Goal: Information Seeking & Learning: Learn about a topic

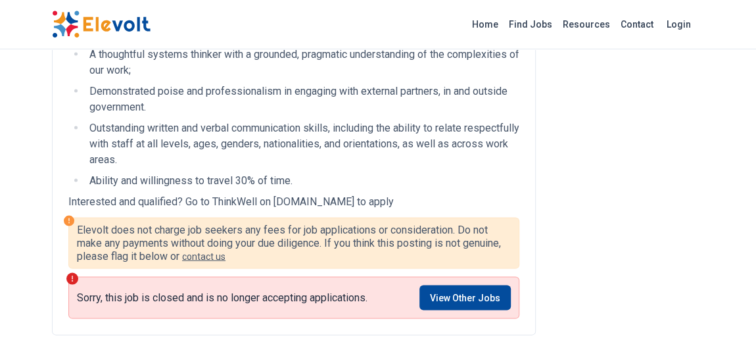
scroll to position [1314, 0]
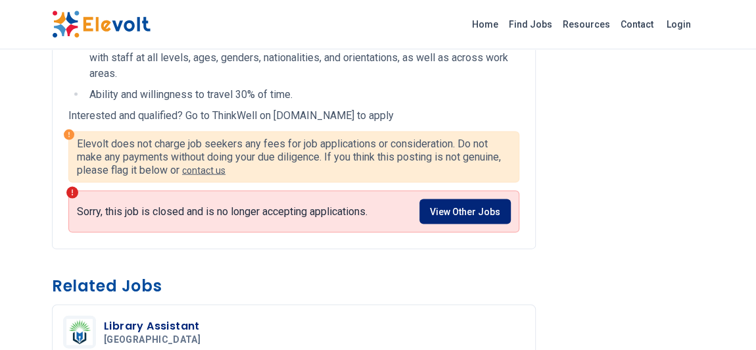
click at [478, 199] on link "View Other Jobs" at bounding box center [464, 211] width 91 height 25
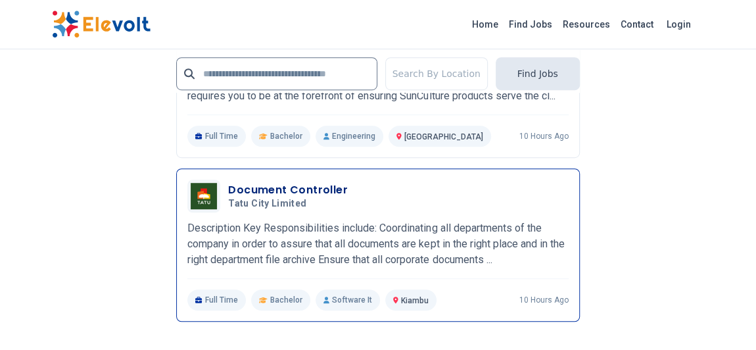
scroll to position [3047, 0]
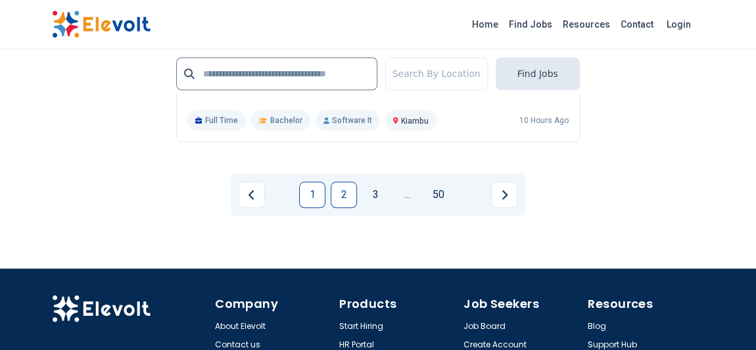
click at [341, 181] on link "2" at bounding box center [344, 194] width 26 height 26
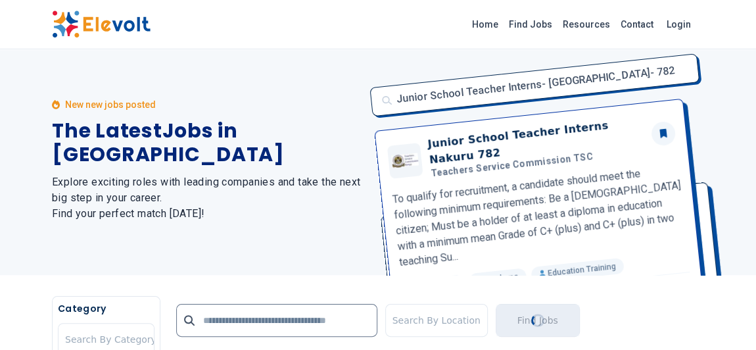
scroll to position [0, 0]
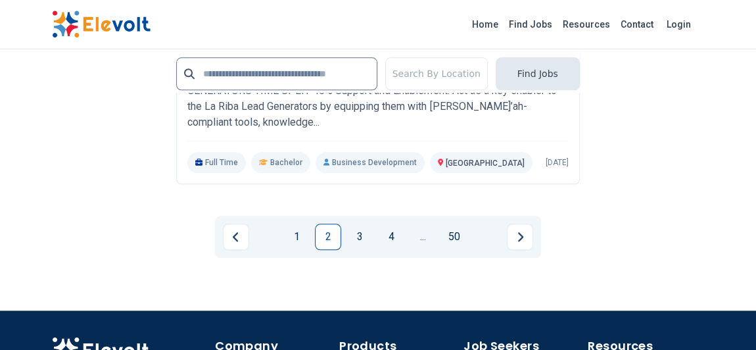
scroll to position [3166, 0]
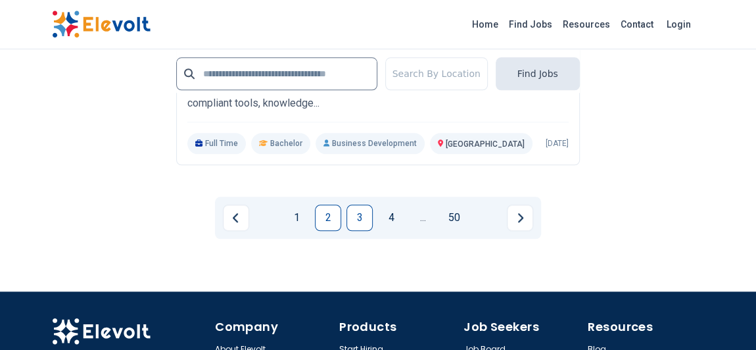
click at [369, 231] on link "3" at bounding box center [359, 217] width 26 height 26
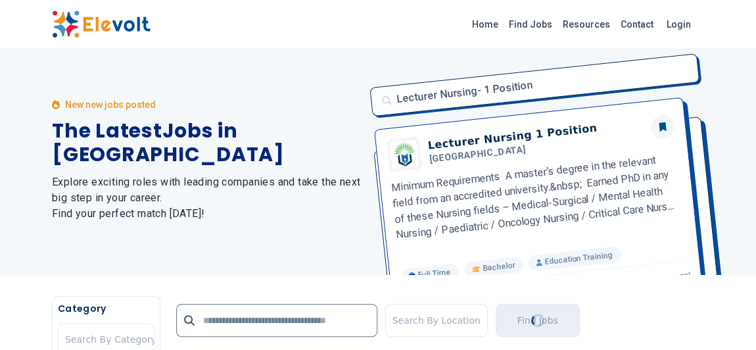
scroll to position [0, 0]
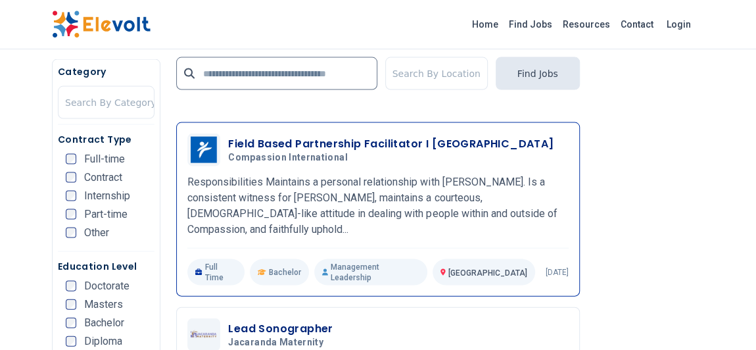
scroll to position [1195, 0]
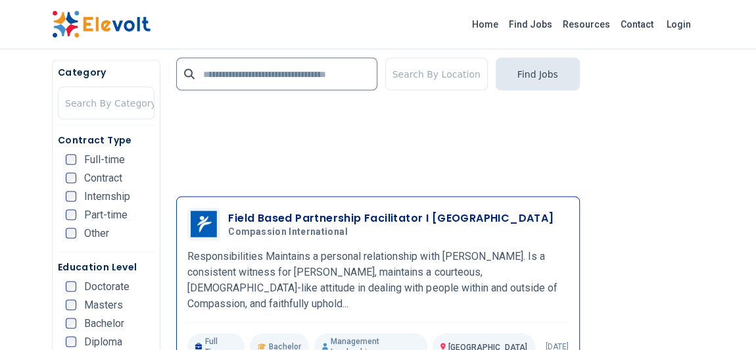
click at [365, 210] on h3 "Field Based Partnership Facilitator I Baringo" at bounding box center [390, 218] width 325 height 16
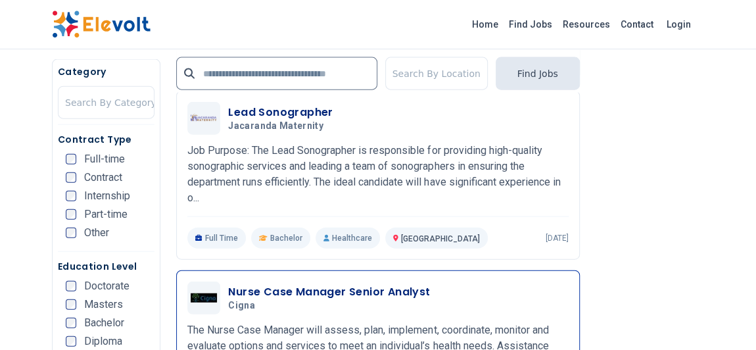
scroll to position [1553, 0]
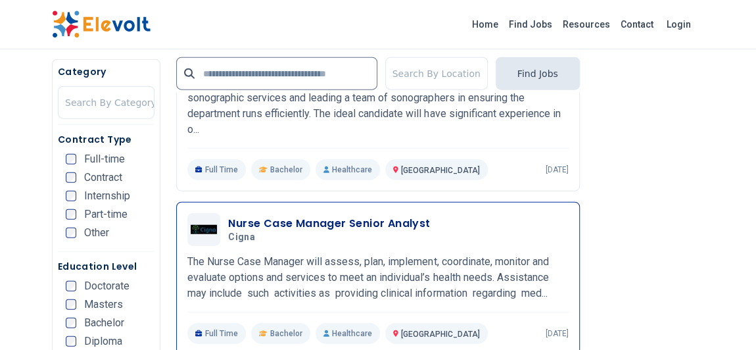
click at [354, 216] on h3 "Nurse Case Manager Senior Analyst" at bounding box center [329, 224] width 202 height 16
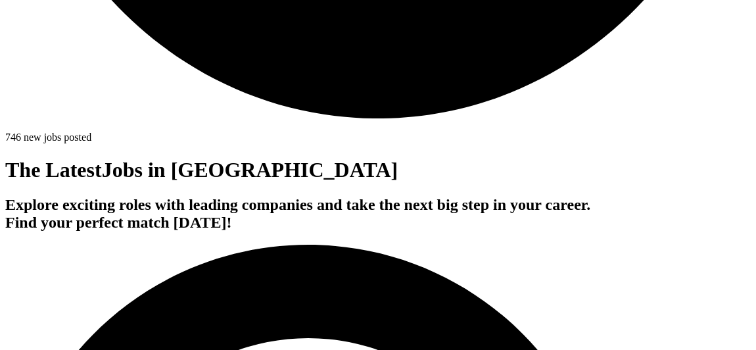
scroll to position [3166, 0]
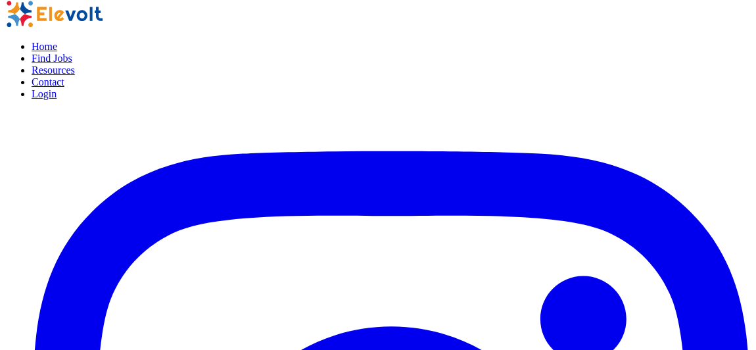
scroll to position [0, 0]
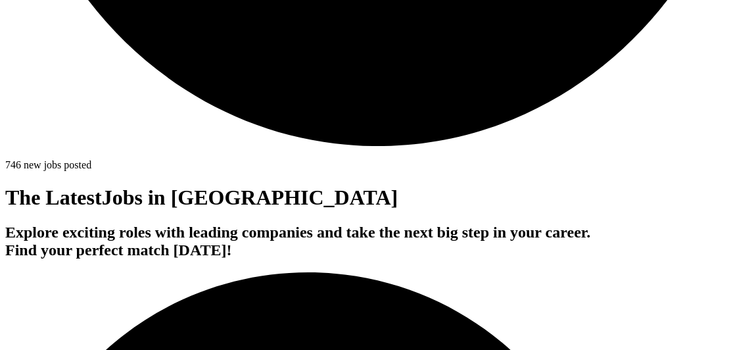
scroll to position [3166, 0]
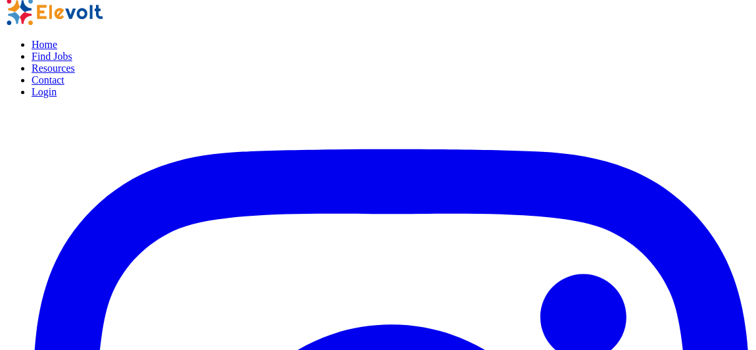
scroll to position [0, 0]
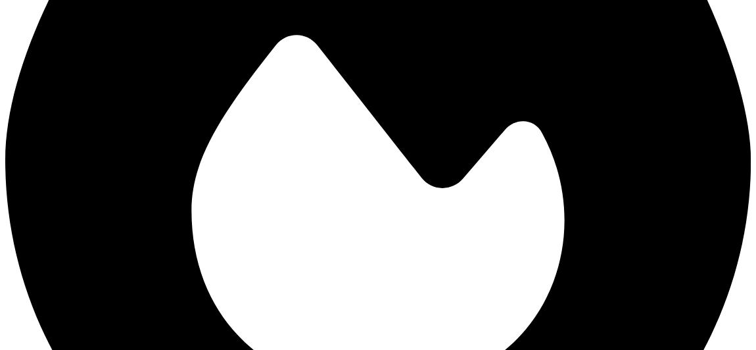
scroll to position [2548, 0]
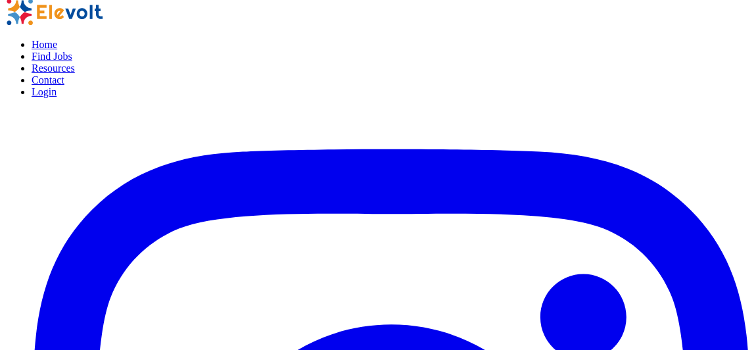
scroll to position [0, 0]
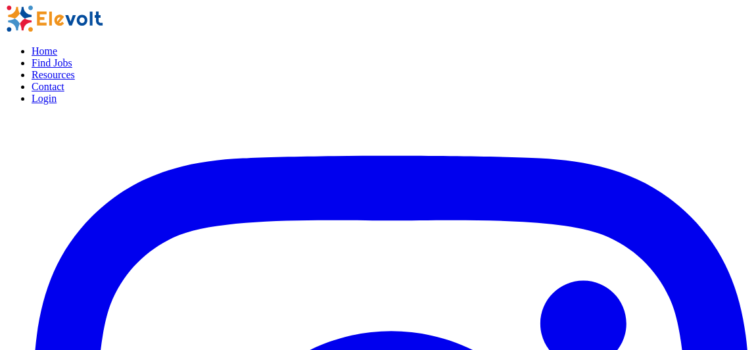
type input "**********"
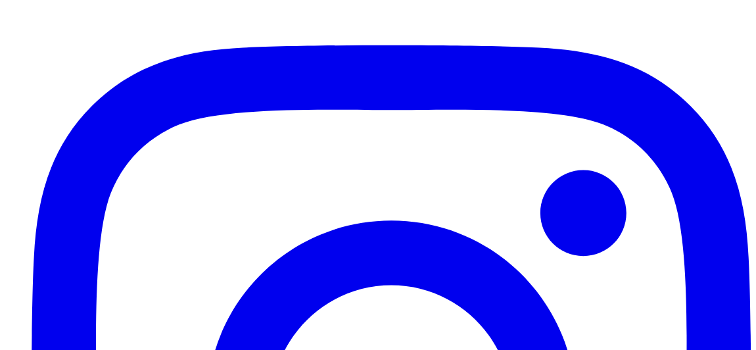
scroll to position [298, 0]
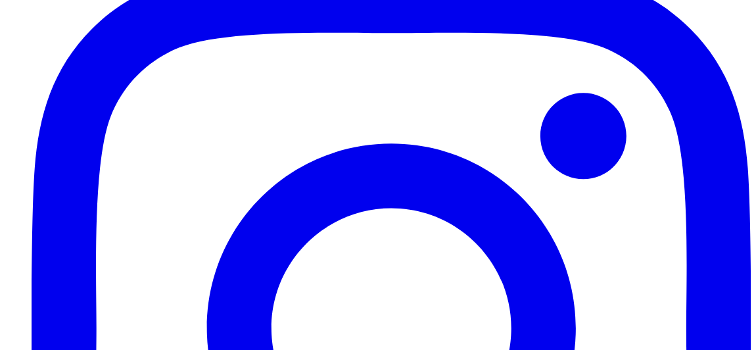
scroll to position [179, 0]
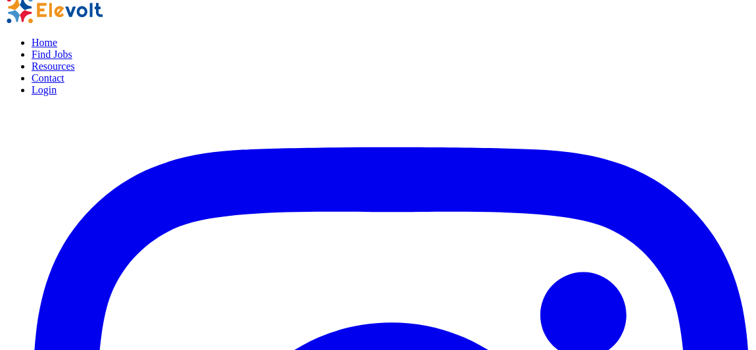
scroll to position [0, 0]
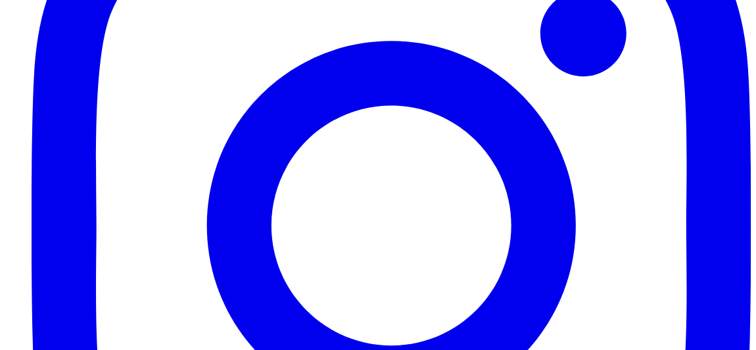
scroll to position [358, 0]
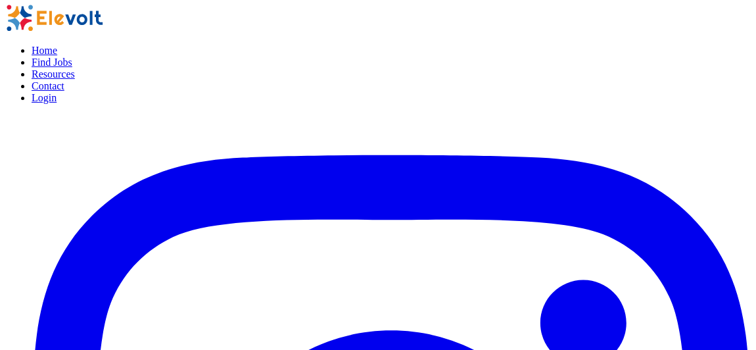
scroll to position [0, 0]
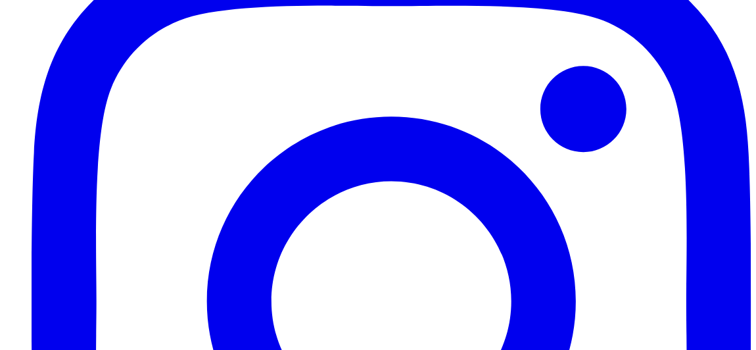
scroll to position [179, 0]
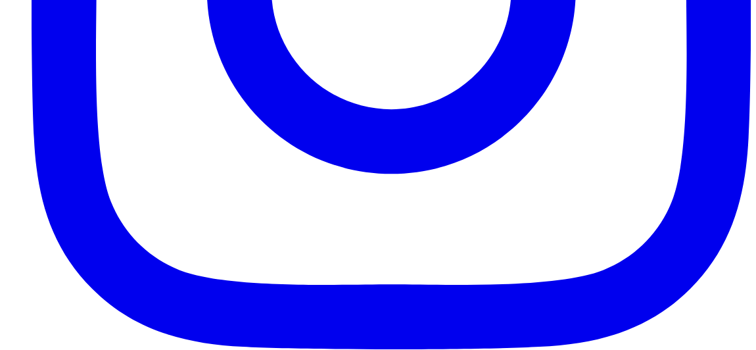
scroll to position [538, 0]
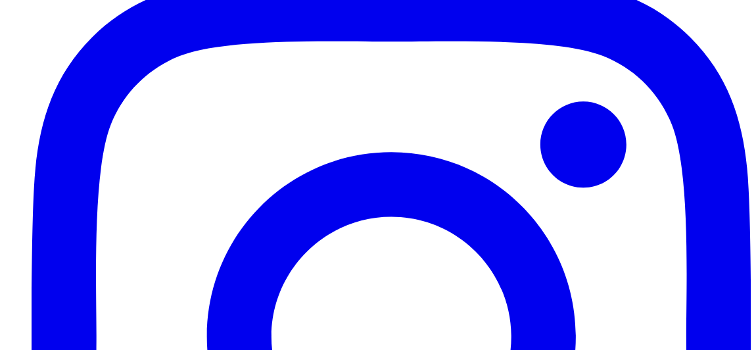
scroll to position [239, 0]
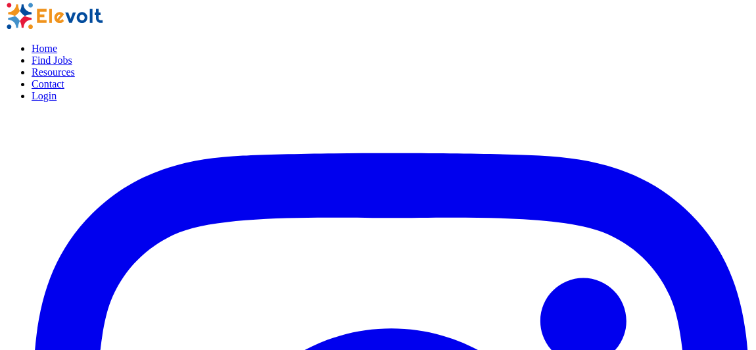
scroll to position [0, 0]
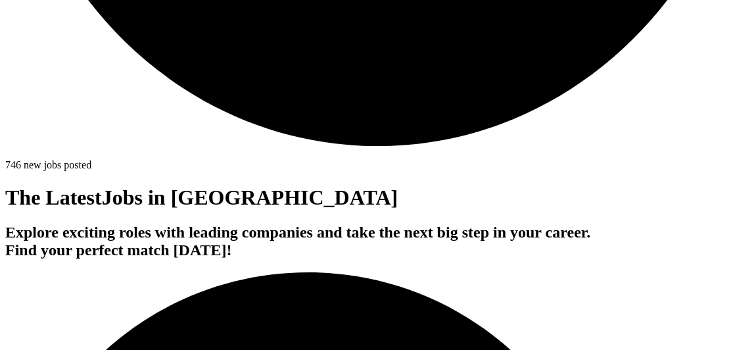
scroll to position [3166, 0]
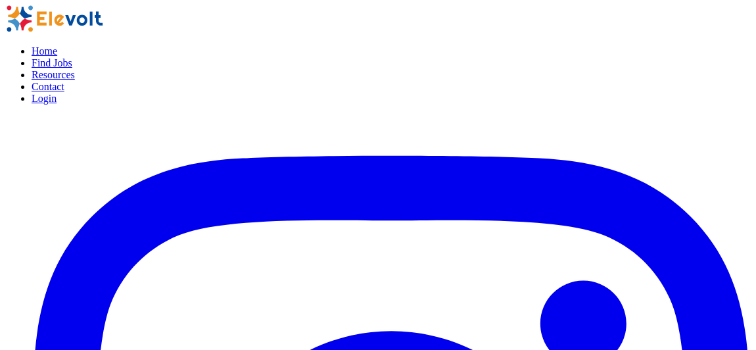
scroll to position [0, 0]
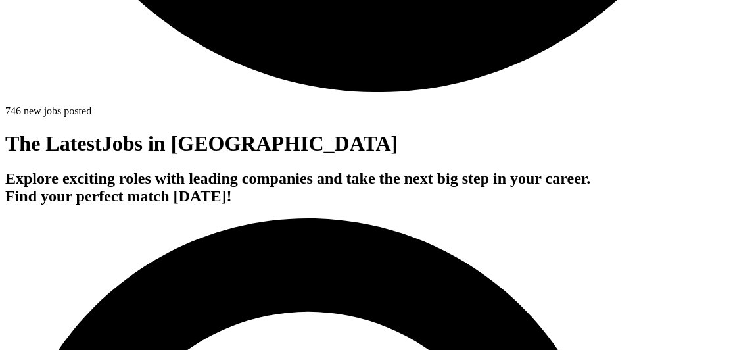
scroll to position [3166, 0]
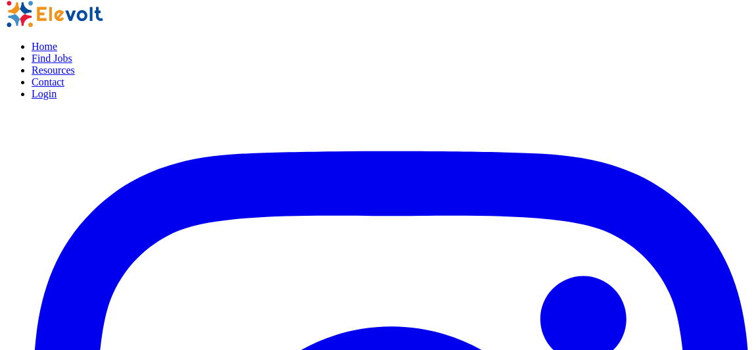
scroll to position [0, 0]
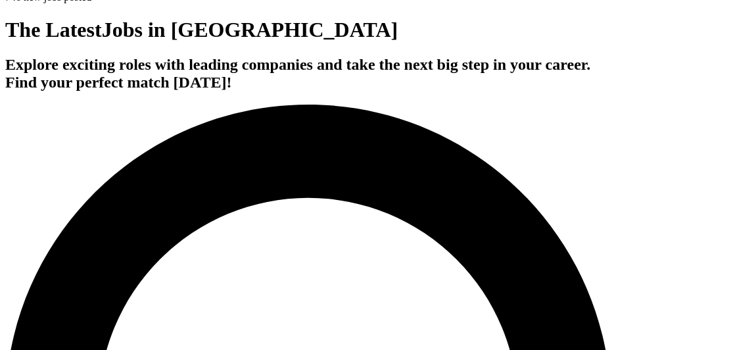
scroll to position [3285, 0]
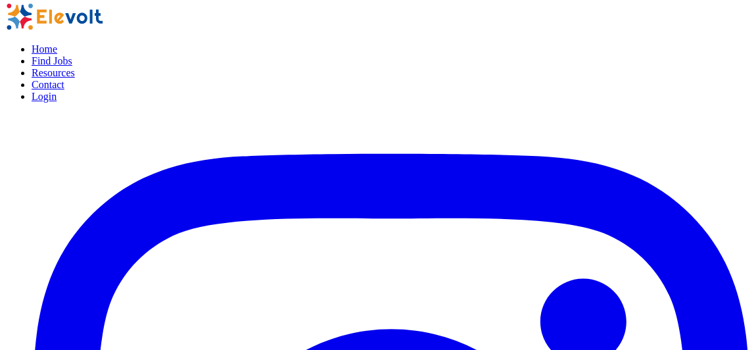
scroll to position [0, 0]
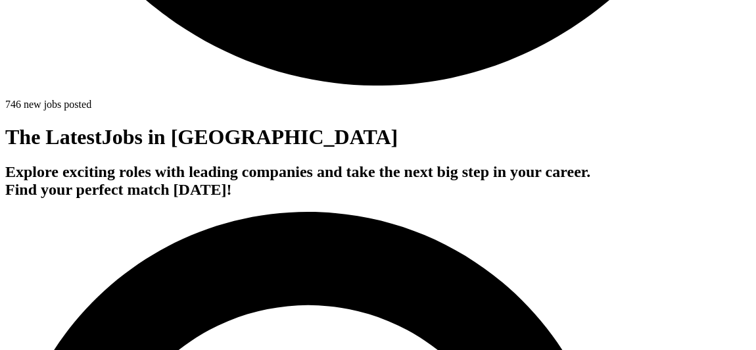
scroll to position [3002, 0]
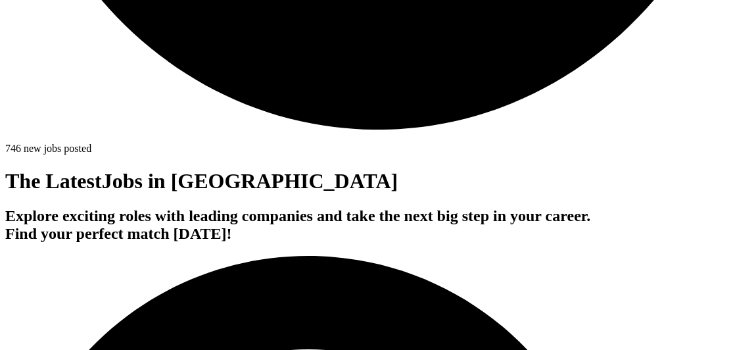
scroll to position [3062, 0]
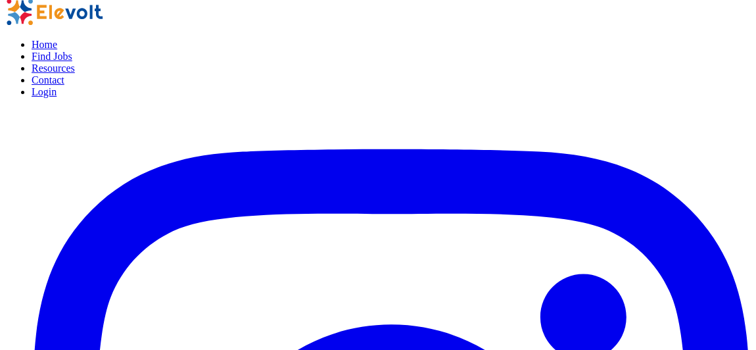
scroll to position [0, 0]
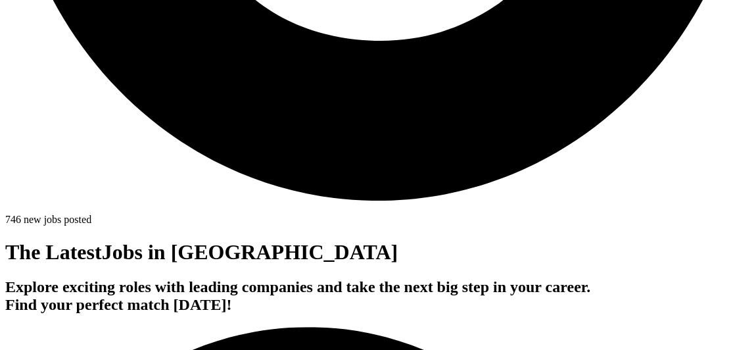
scroll to position [3106, 0]
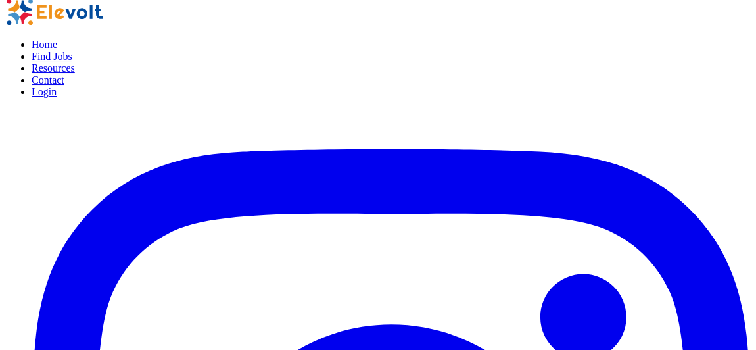
scroll to position [0, 0]
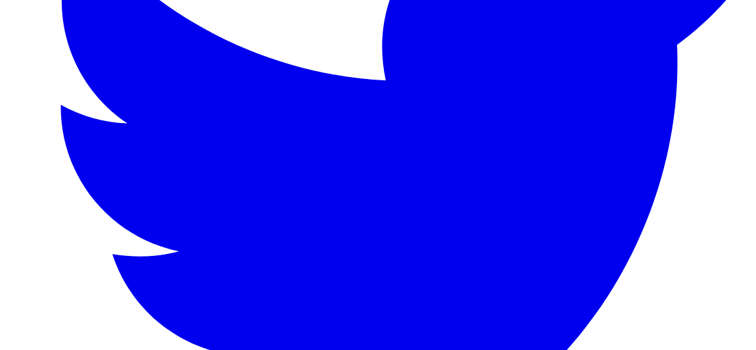
scroll to position [1852, 0]
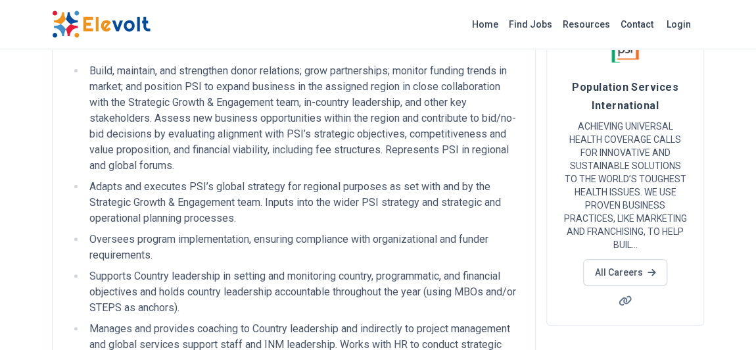
scroll to position [119, 0]
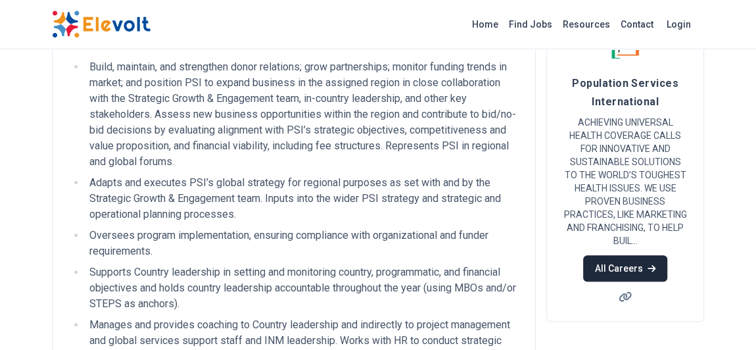
click at [612, 266] on link "All Careers" at bounding box center [624, 268] width 83 height 26
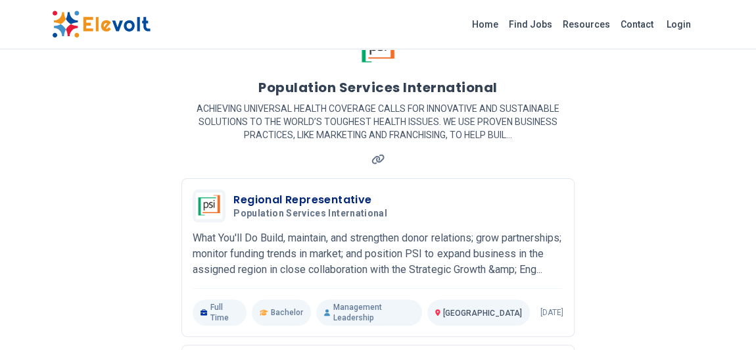
scroll to position [119, 0]
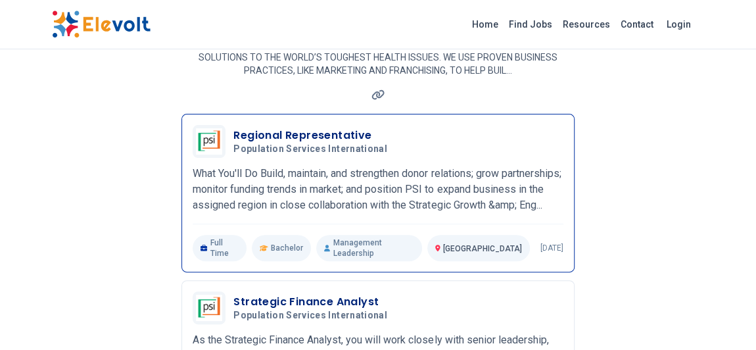
click at [321, 204] on p "What You'll Do Build, maintain, and strengthen donor relations; grow partnershi…" at bounding box center [378, 189] width 370 height 47
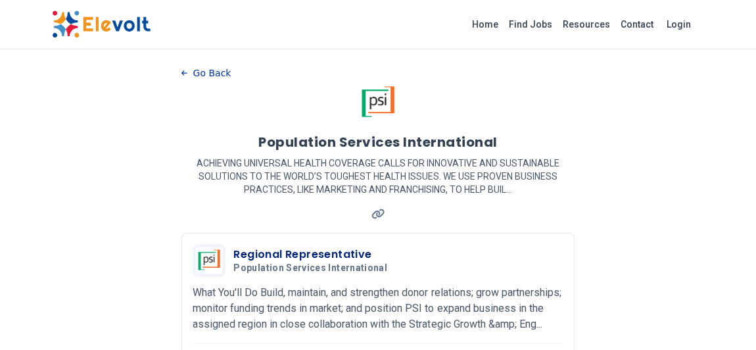
click at [216, 79] on button "Go Back" at bounding box center [205, 73] width 49 height 20
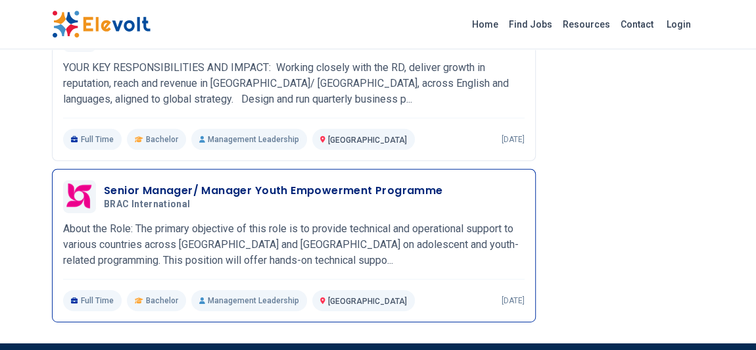
scroll to position [2031, 0]
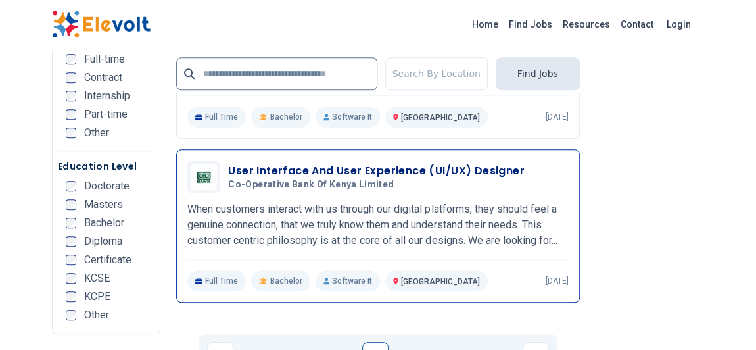
scroll to position [3209, 0]
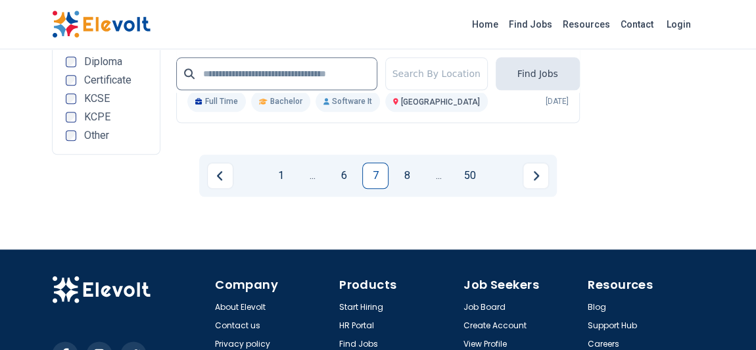
click at [409, 162] on link "8" at bounding box center [407, 175] width 26 height 26
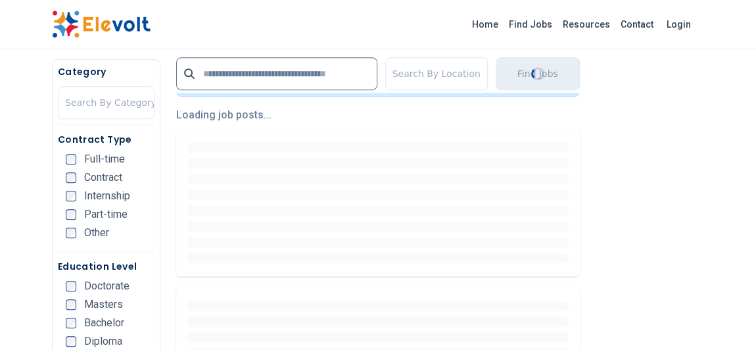
scroll to position [358, 0]
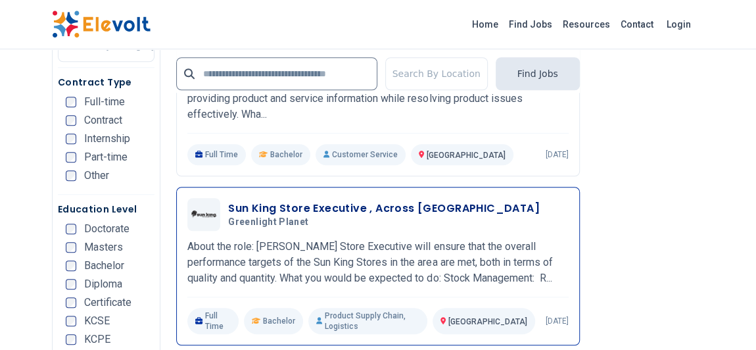
scroll to position [3226, 0]
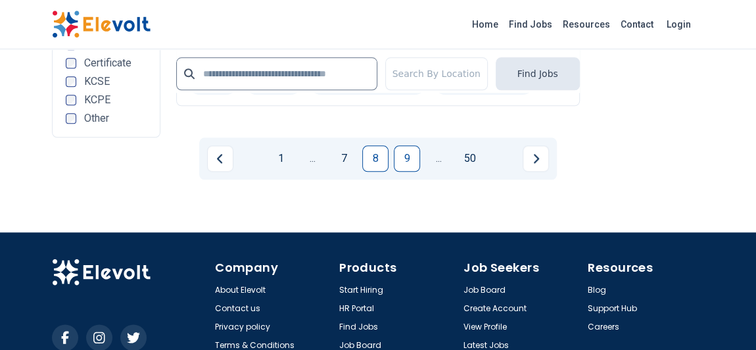
click at [404, 145] on link "9" at bounding box center [407, 158] width 26 height 26
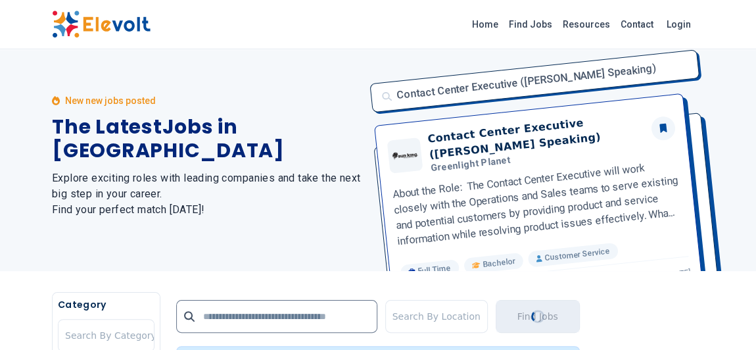
scroll to position [0, 0]
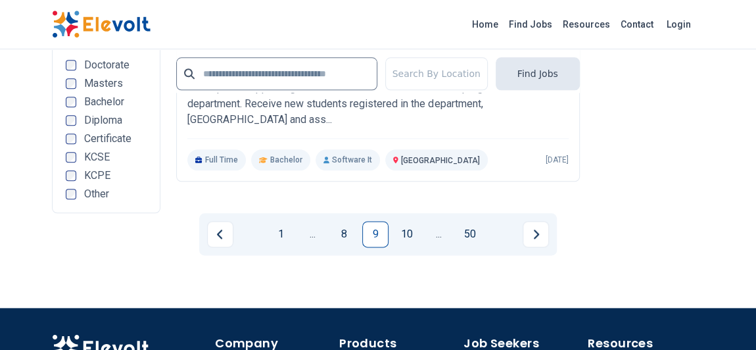
scroll to position [3226, 0]
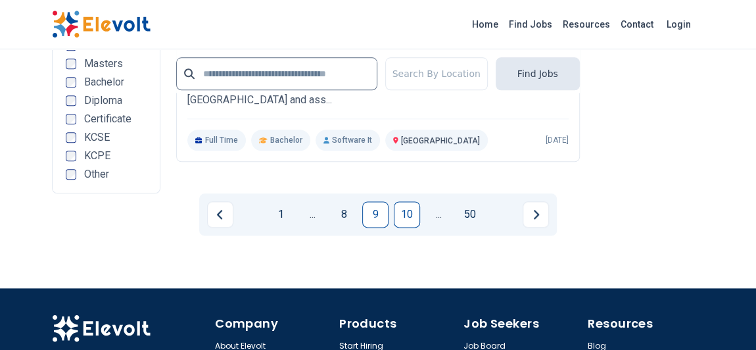
click at [407, 201] on link "10" at bounding box center [407, 214] width 26 height 26
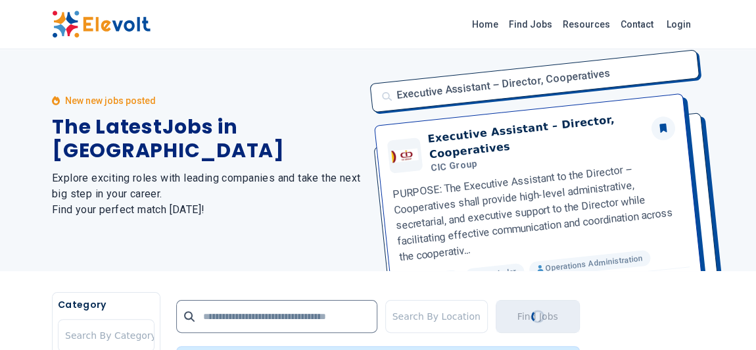
scroll to position [0, 0]
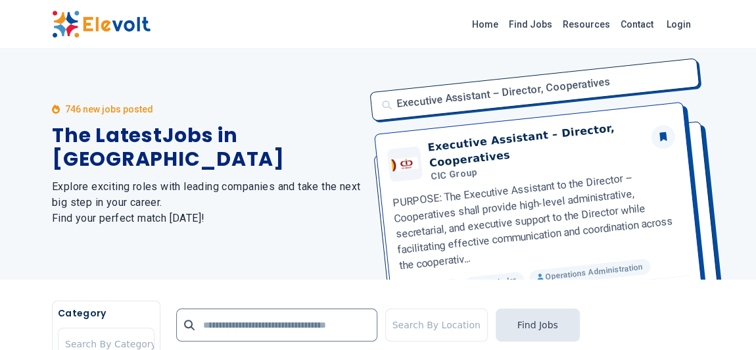
drag, startPoint x: 622, startPoint y: 304, endPoint x: 605, endPoint y: 295, distance: 18.8
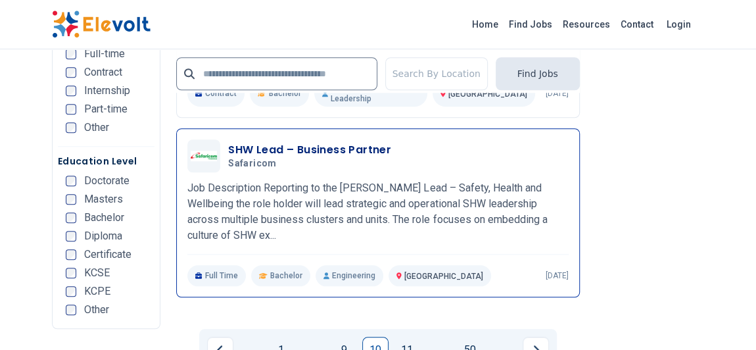
scroll to position [3106, 0]
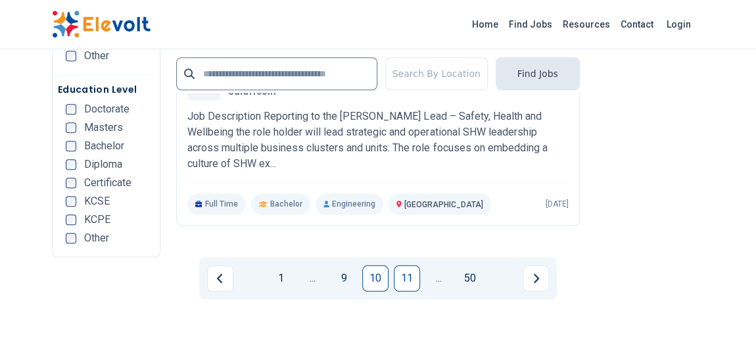
click at [411, 281] on link "11" at bounding box center [407, 278] width 26 height 26
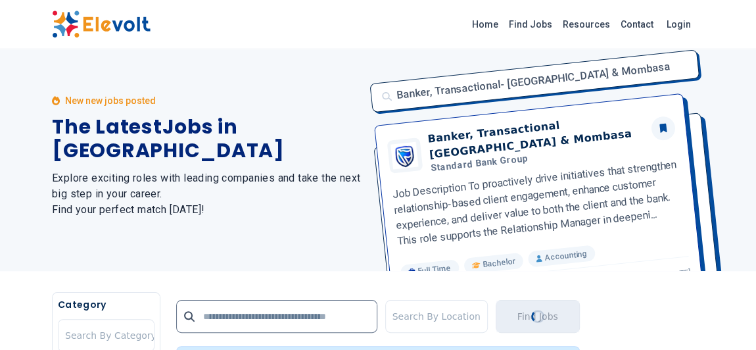
scroll to position [0, 0]
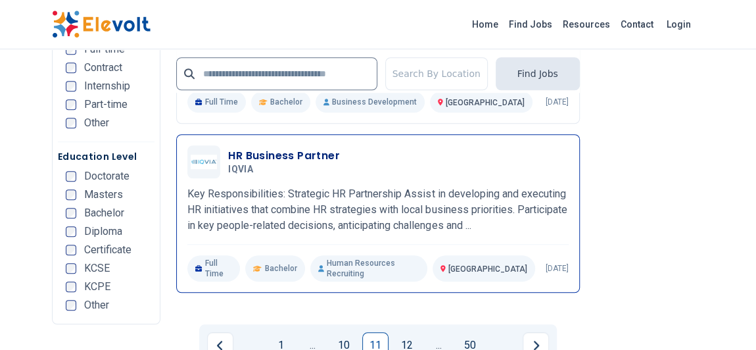
scroll to position [3106, 0]
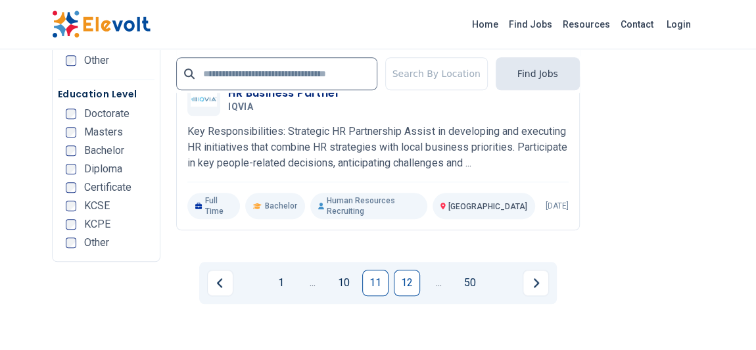
click at [413, 276] on link "12" at bounding box center [407, 282] width 26 height 26
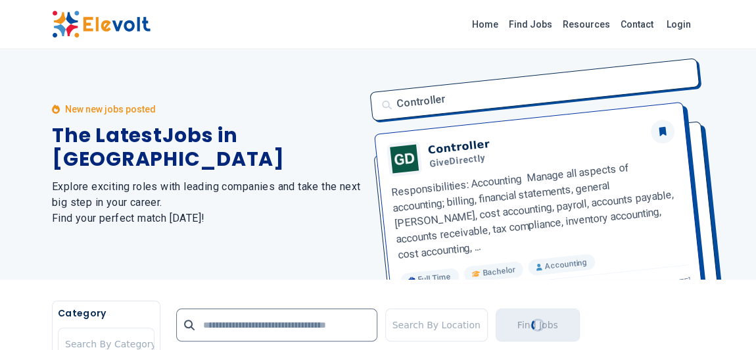
scroll to position [0, 0]
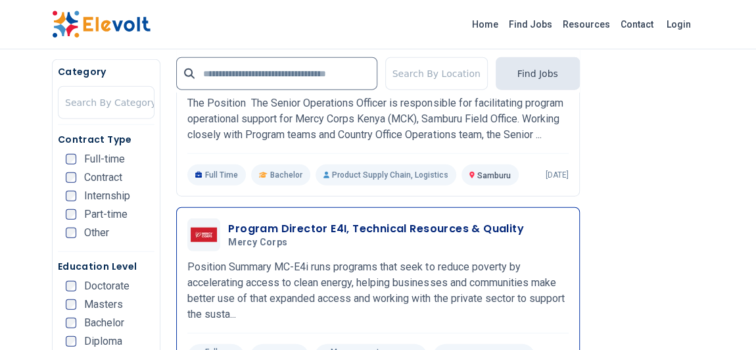
scroll to position [1493, 0]
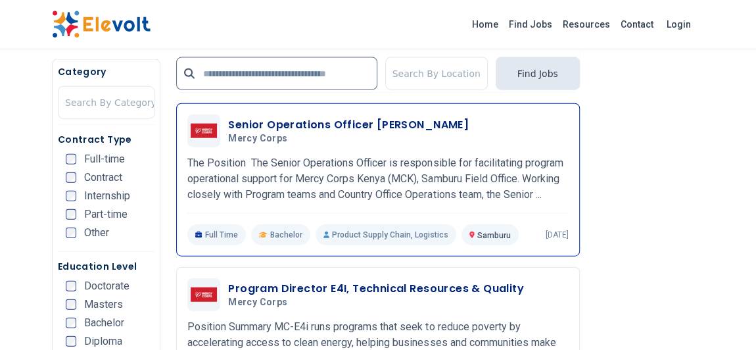
click at [288, 117] on h3 "Senior Operations Officer [PERSON_NAME]" at bounding box center [348, 125] width 241 height 16
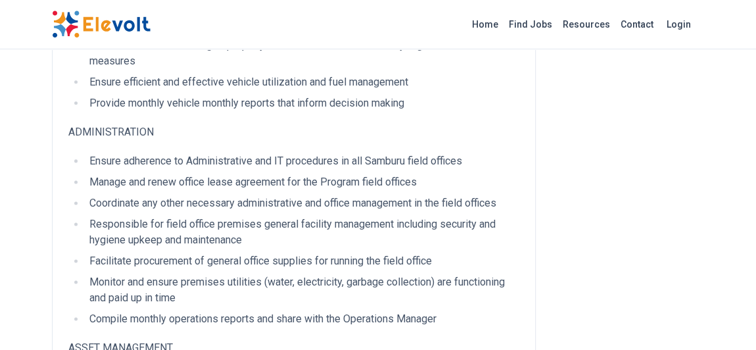
scroll to position [776, 0]
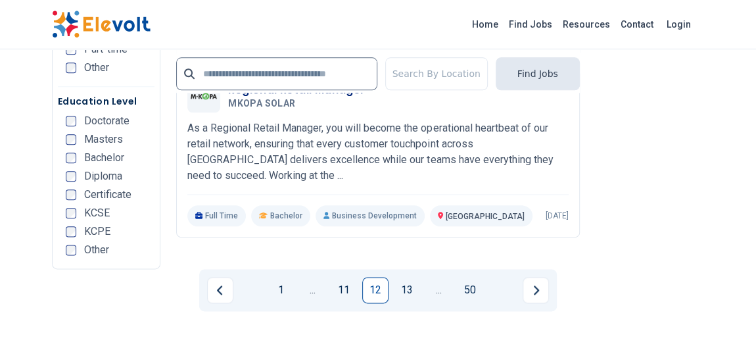
scroll to position [3226, 0]
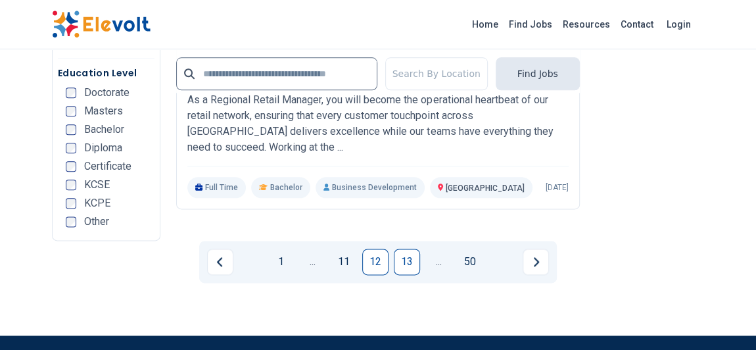
click at [414, 248] on link "13" at bounding box center [407, 261] width 26 height 26
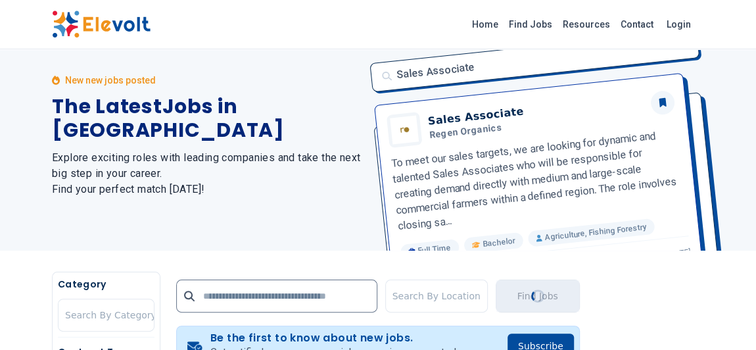
scroll to position [0, 0]
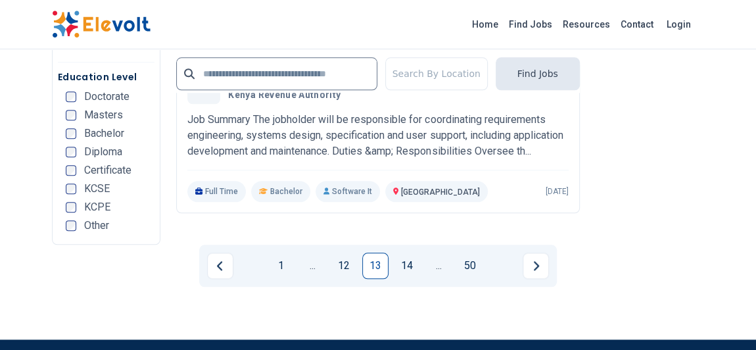
scroll to position [3226, 0]
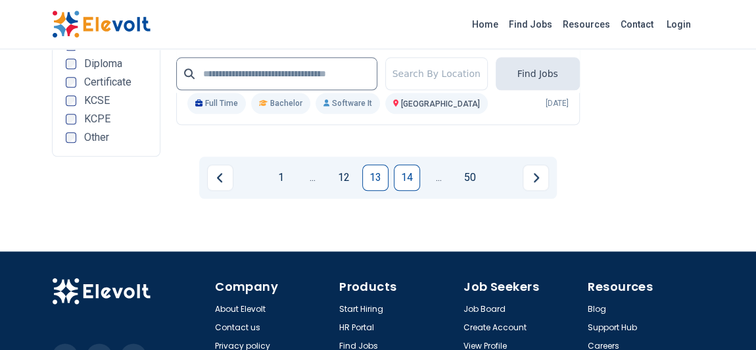
click at [411, 191] on link "14" at bounding box center [407, 177] width 26 height 26
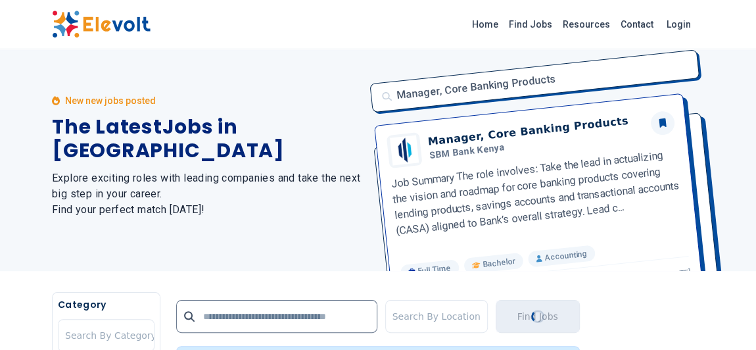
scroll to position [0, 0]
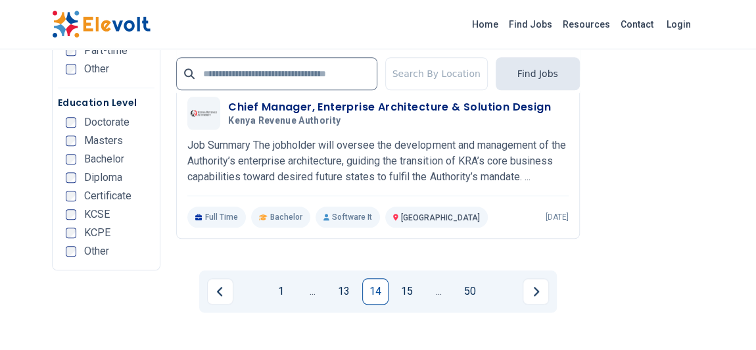
scroll to position [3166, 0]
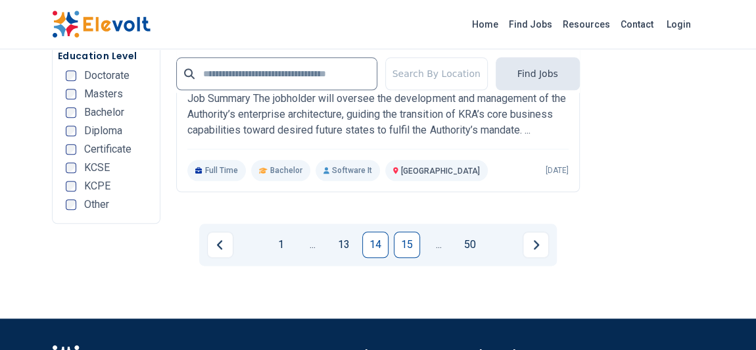
click at [412, 247] on link "15" at bounding box center [407, 244] width 26 height 26
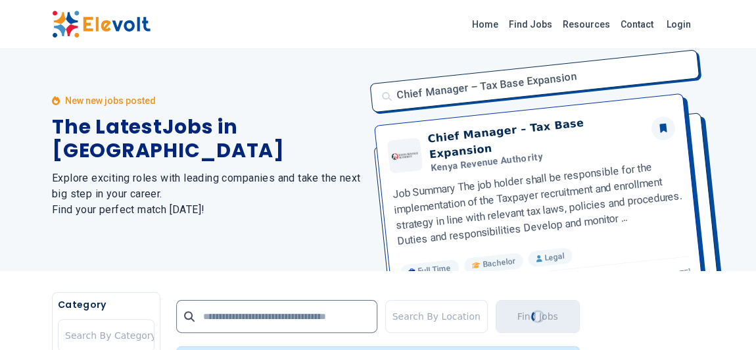
scroll to position [0, 0]
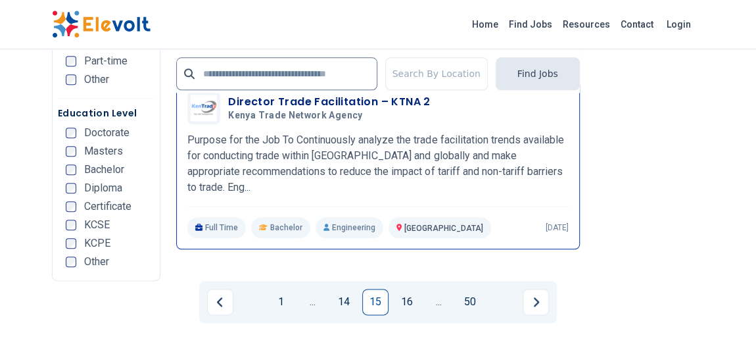
scroll to position [3166, 0]
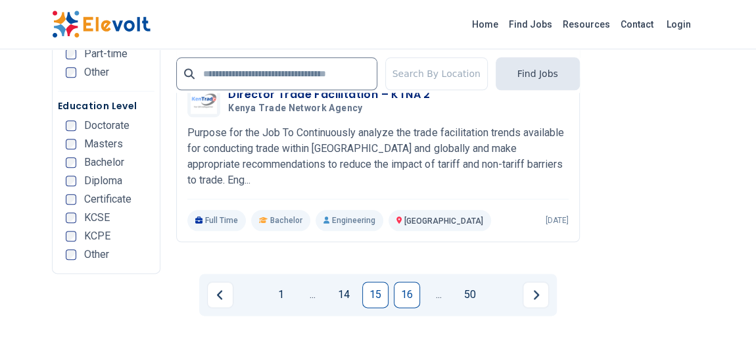
click at [404, 286] on link "16" at bounding box center [407, 294] width 26 height 26
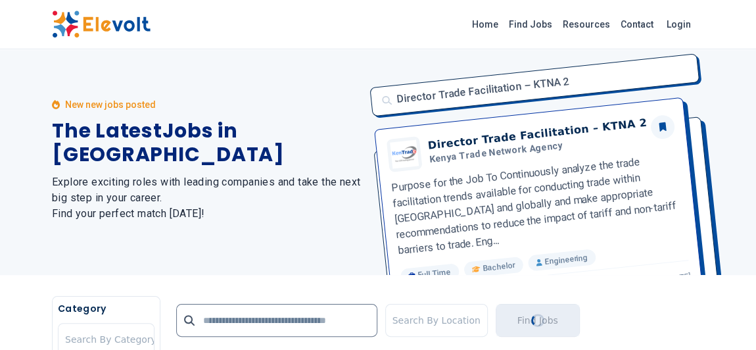
scroll to position [0, 0]
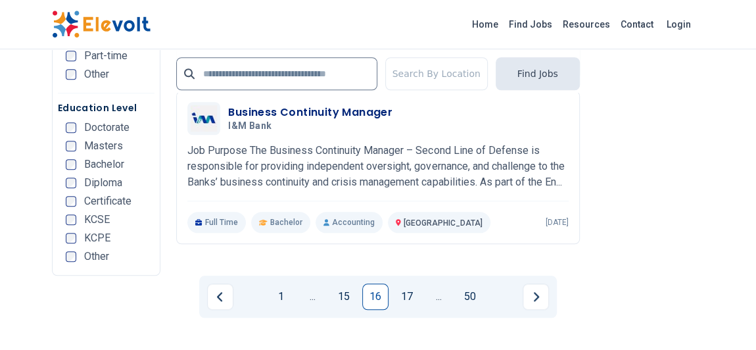
scroll to position [3047, 0]
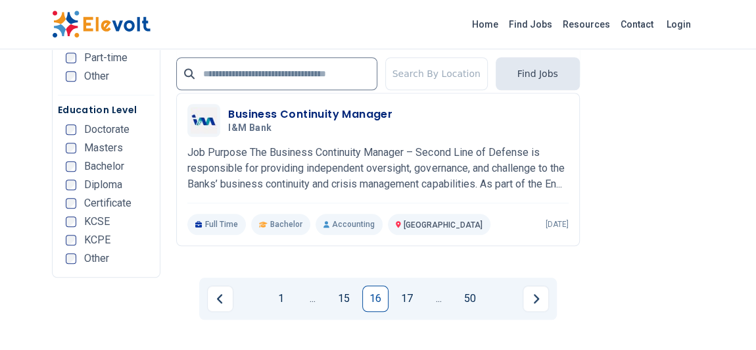
click at [417, 311] on link "17" at bounding box center [407, 298] width 26 height 26
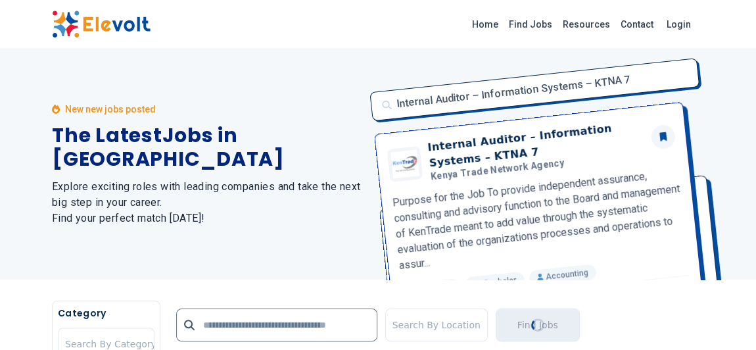
scroll to position [0, 0]
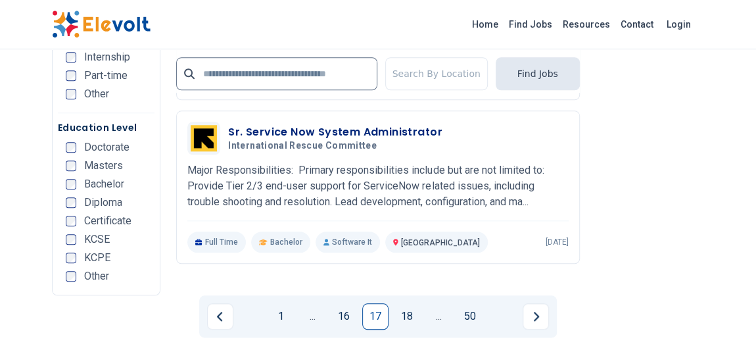
scroll to position [3226, 0]
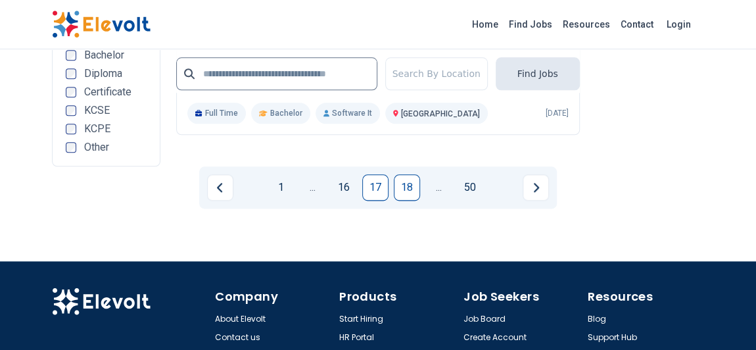
click at [407, 174] on link "18" at bounding box center [407, 187] width 26 height 26
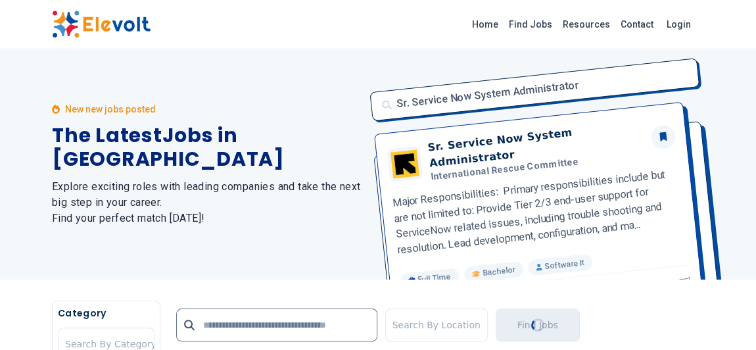
scroll to position [0, 0]
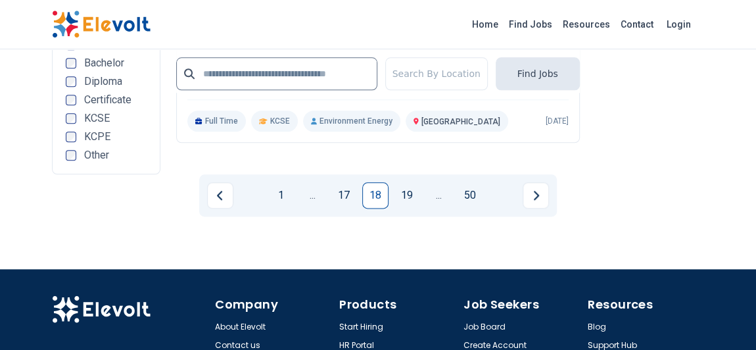
scroll to position [3282, 0]
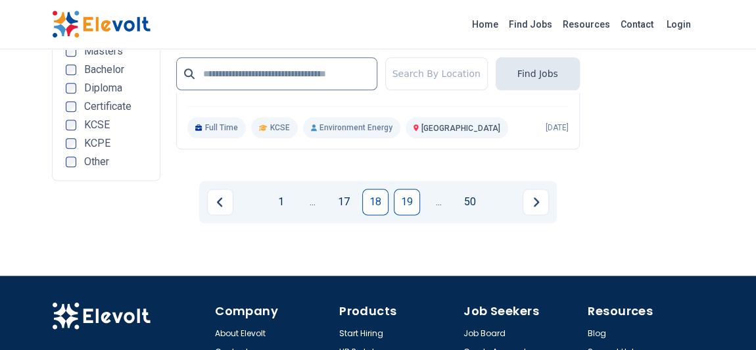
click at [412, 189] on link "19" at bounding box center [407, 202] width 26 height 26
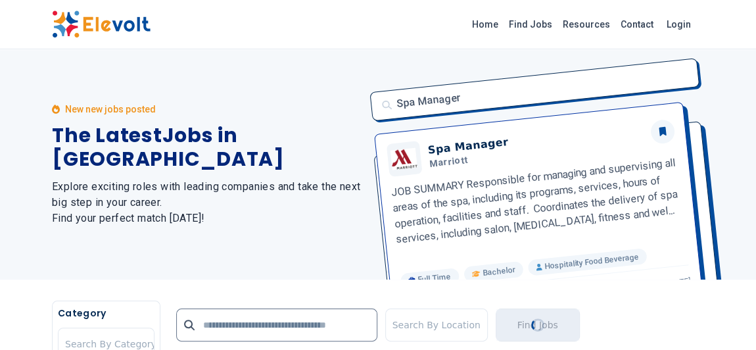
scroll to position [0, 0]
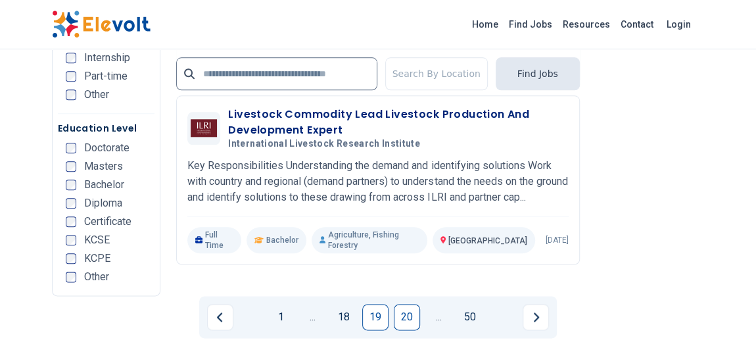
scroll to position [3166, 0]
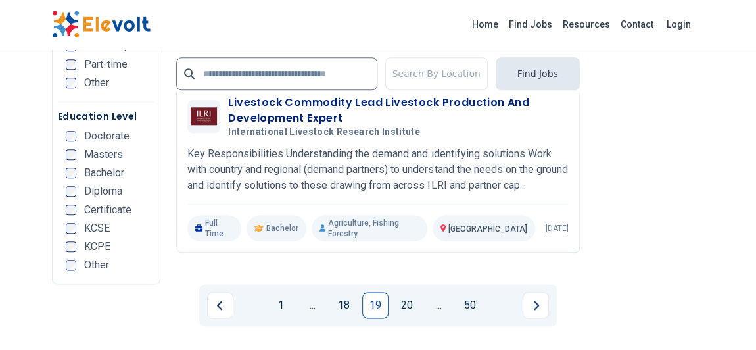
click at [421, 292] on li "20" at bounding box center [410, 305] width 32 height 26
click at [417, 292] on link "20" at bounding box center [407, 305] width 26 height 26
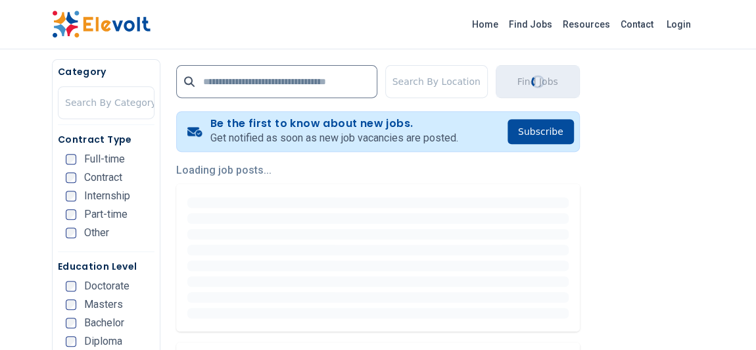
scroll to position [298, 0]
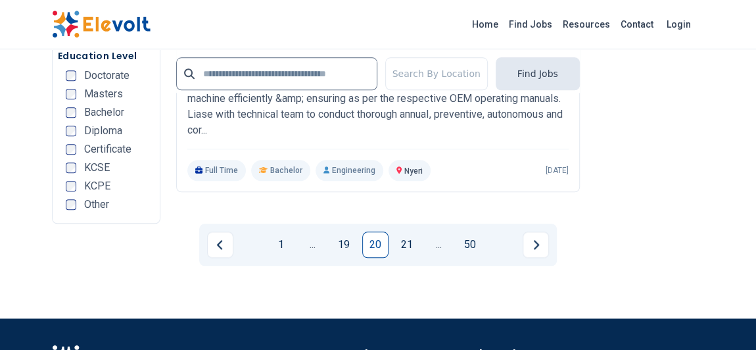
scroll to position [3166, 0]
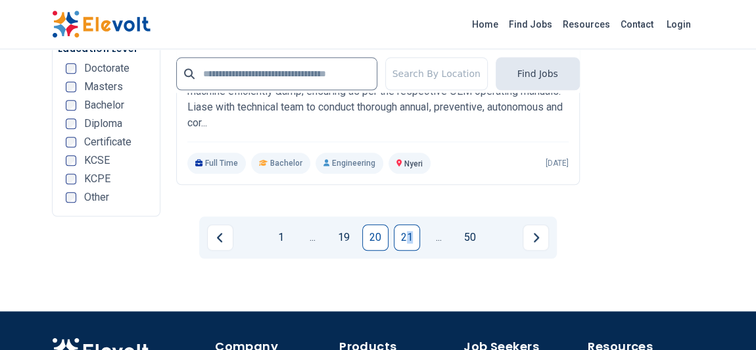
click at [409, 224] on link "21" at bounding box center [407, 237] width 26 height 26
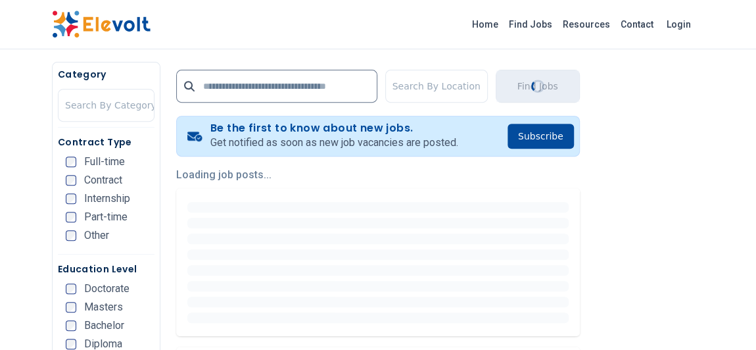
scroll to position [280, 0]
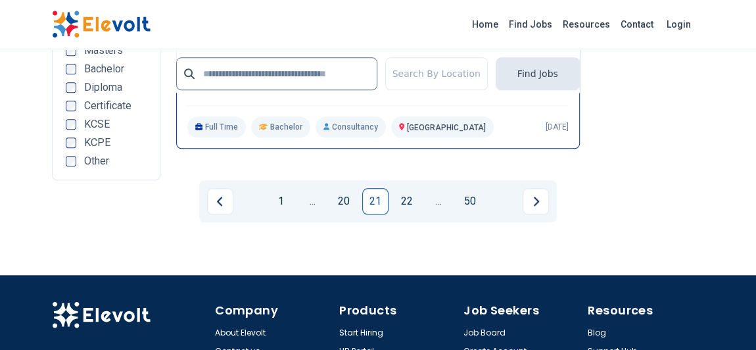
scroll to position [3166, 0]
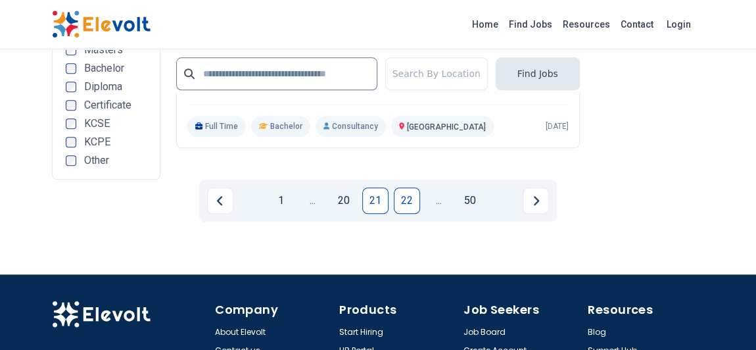
click at [412, 214] on link "22" at bounding box center [407, 200] width 26 height 26
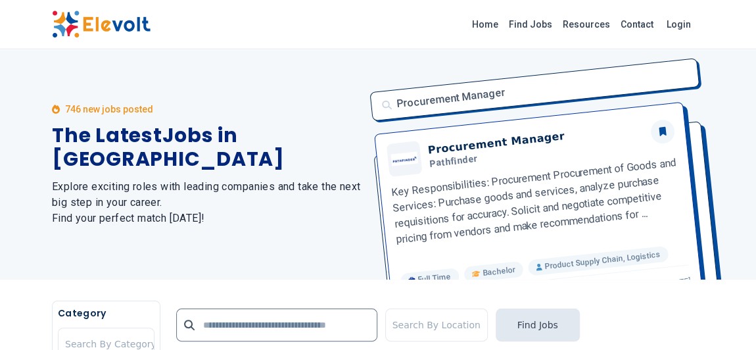
scroll to position [358, 0]
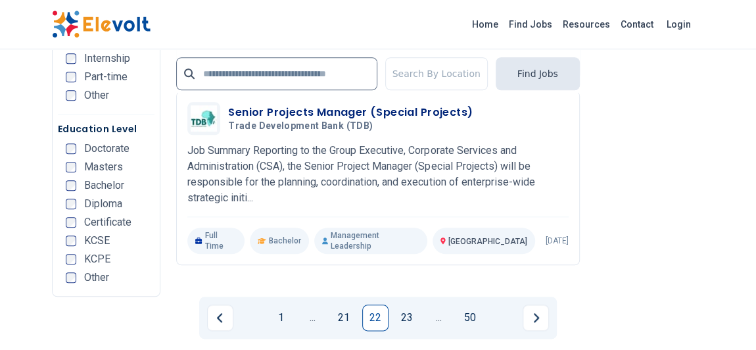
scroll to position [3166, 0]
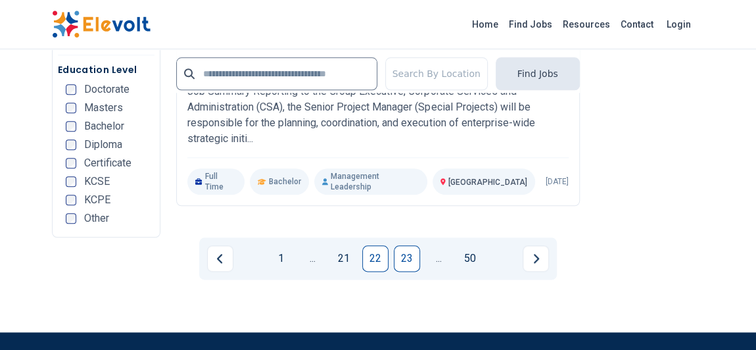
click at [412, 245] on link "23" at bounding box center [407, 258] width 26 height 26
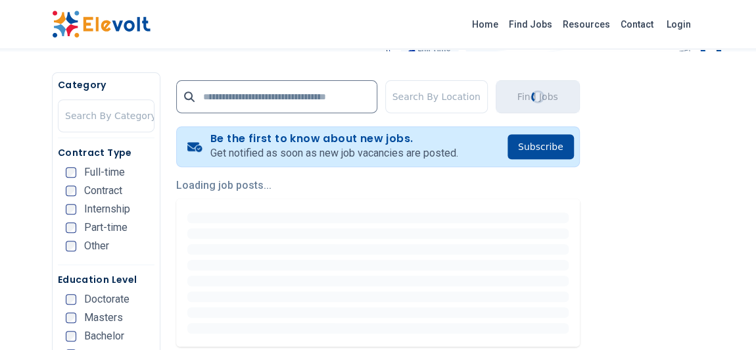
scroll to position [239, 0]
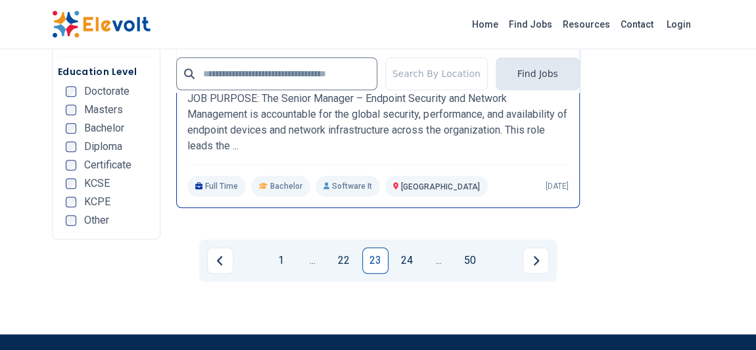
scroll to position [3106, 0]
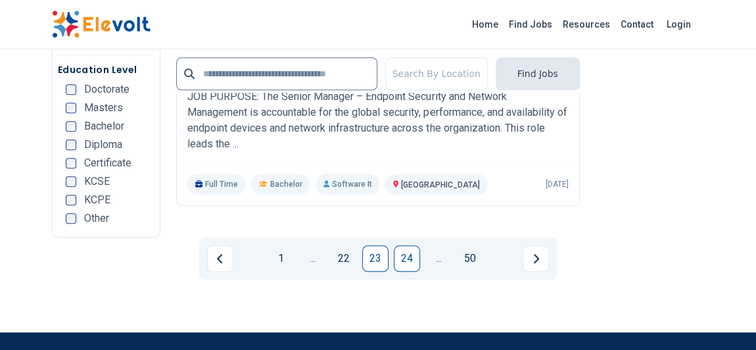
click at [411, 245] on link "24" at bounding box center [407, 258] width 26 height 26
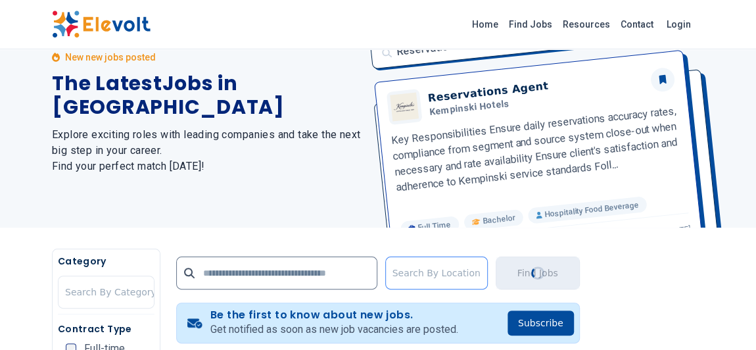
scroll to position [119, 0]
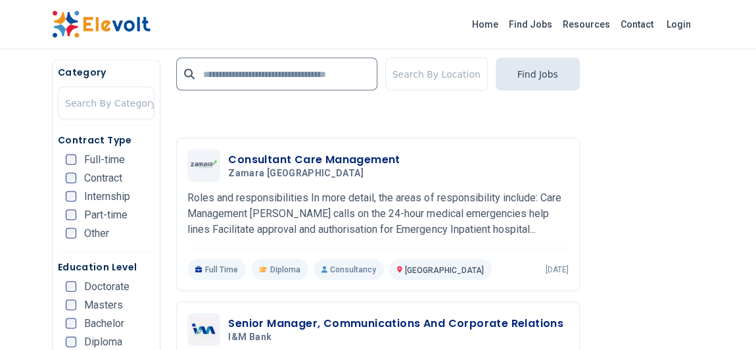
scroll to position [1254, 0]
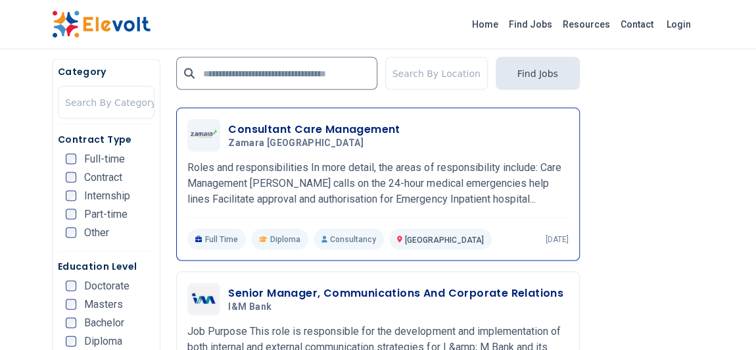
click at [323, 137] on h3 "Consultant Care Management" at bounding box center [314, 130] width 172 height 16
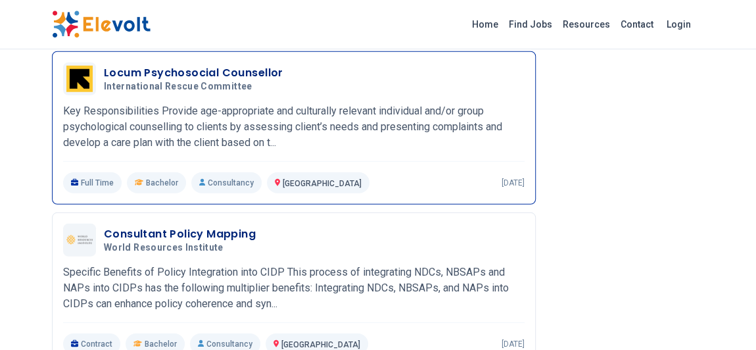
scroll to position [1540, 0]
